Goal: Task Accomplishment & Management: Use online tool/utility

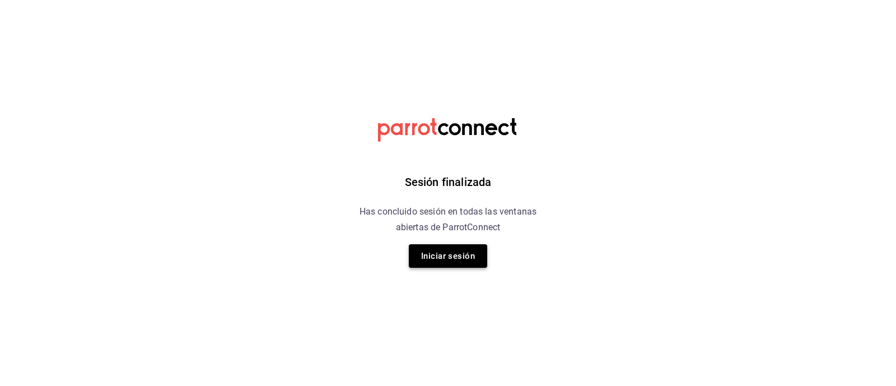
click at [443, 261] on button "Iniciar sesión" at bounding box center [448, 256] width 78 height 24
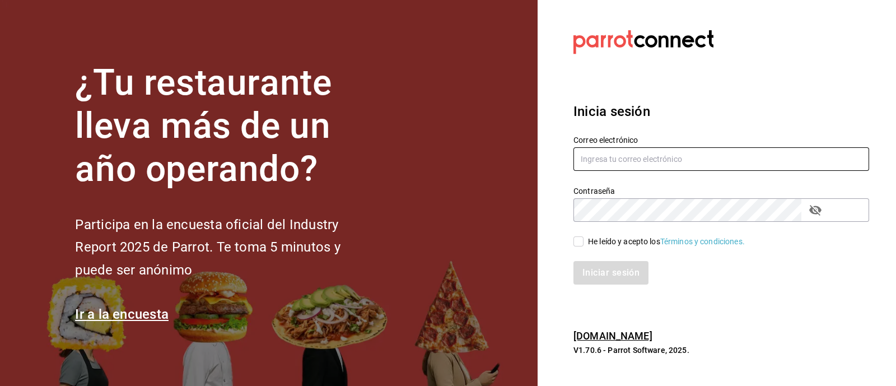
type input "multiuser@dairy.com"
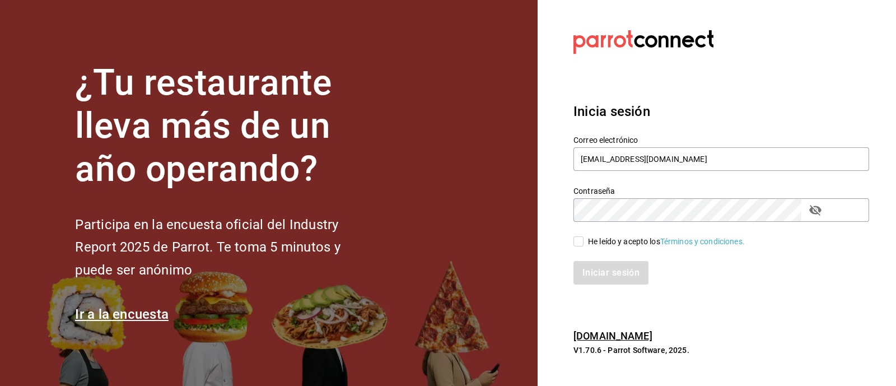
drag, startPoint x: 770, startPoint y: 368, endPoint x: 765, endPoint y: 362, distance: 8.0
click at [769, 368] on section "Datos incorrectos. Verifica que tu Correo o Contraseña estén bien escritos. Ini…" at bounding box center [716, 193] width 358 height 386
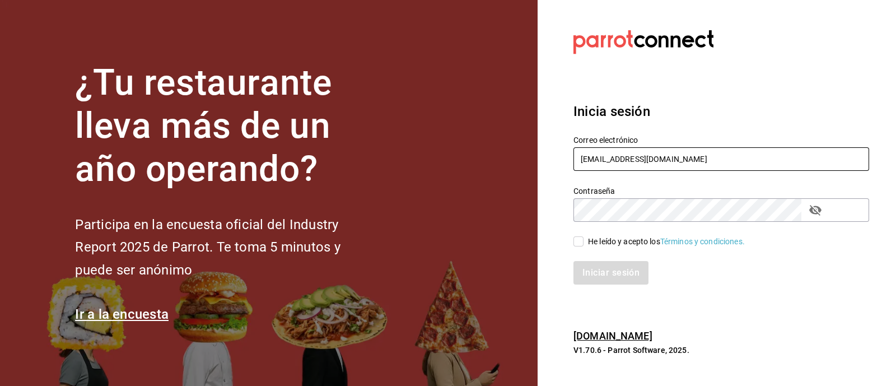
drag, startPoint x: 652, startPoint y: 167, endPoint x: 603, endPoint y: 196, distance: 56.7
click at [652, 167] on input "multiuser@dairy.com" at bounding box center [721, 159] width 296 height 24
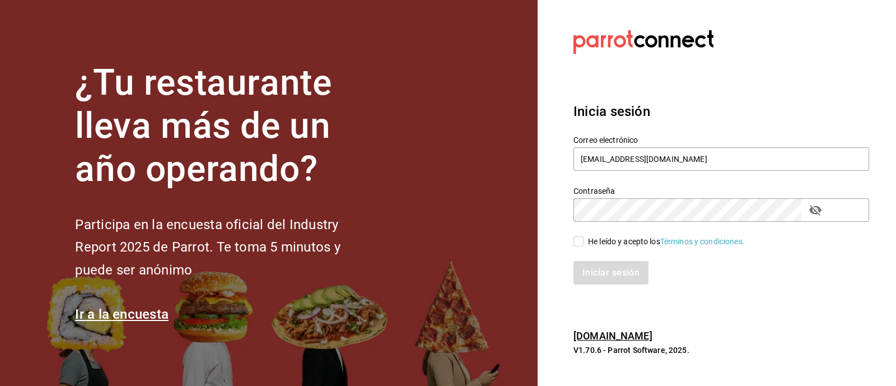
click at [578, 239] on input "He leído y acepto los Términos y condiciones." at bounding box center [578, 241] width 10 height 10
checkbox input "true"
click at [597, 280] on button "Iniciar sesión" at bounding box center [611, 273] width 76 height 24
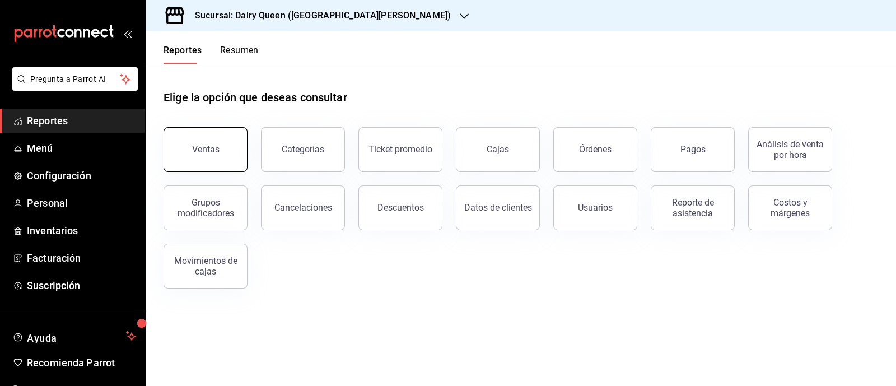
click at [213, 155] on button "Ventas" at bounding box center [205, 149] width 84 height 45
